Goal: Information Seeking & Learning: Learn about a topic

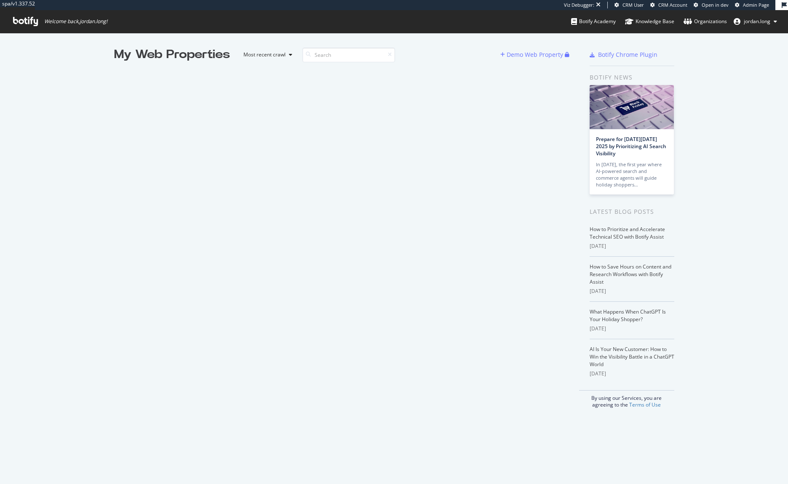
scroll to position [478, 775]
click at [552, 53] on div "Demo Web Property" at bounding box center [535, 55] width 56 height 8
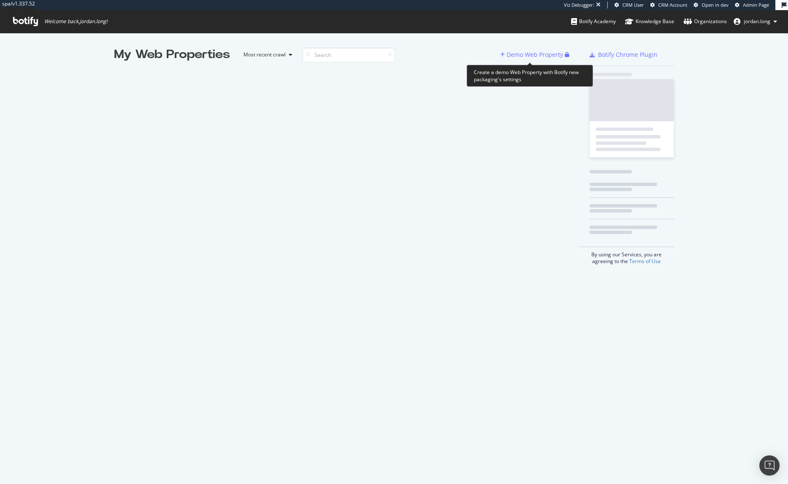
scroll to position [478, 775]
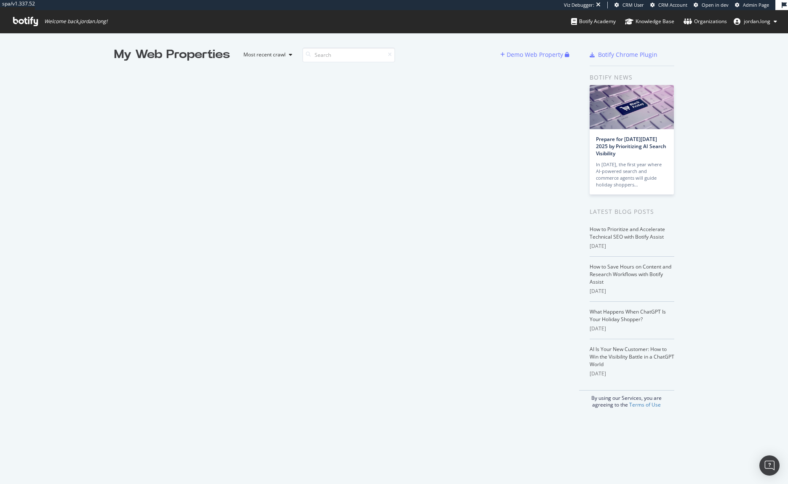
click at [756, 21] on span "jordan.long" at bounding box center [757, 21] width 27 height 7
click at [585, 21] on div "Botify Academy" at bounding box center [593, 21] width 45 height 8
